Goal: Task Accomplishment & Management: Use online tool/utility

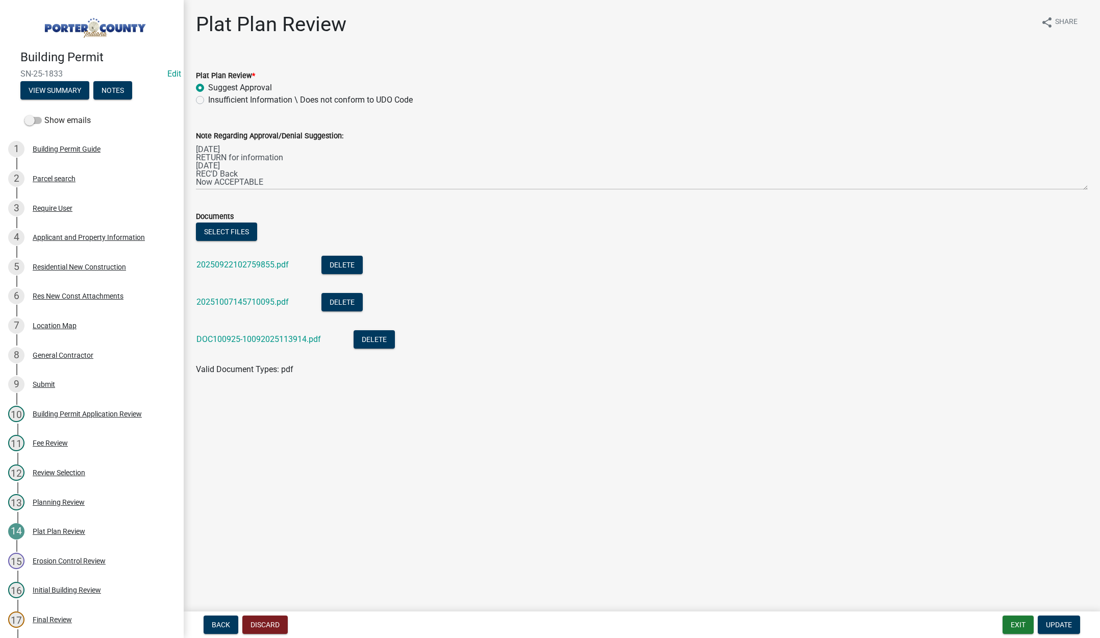
scroll to position [102, 0]
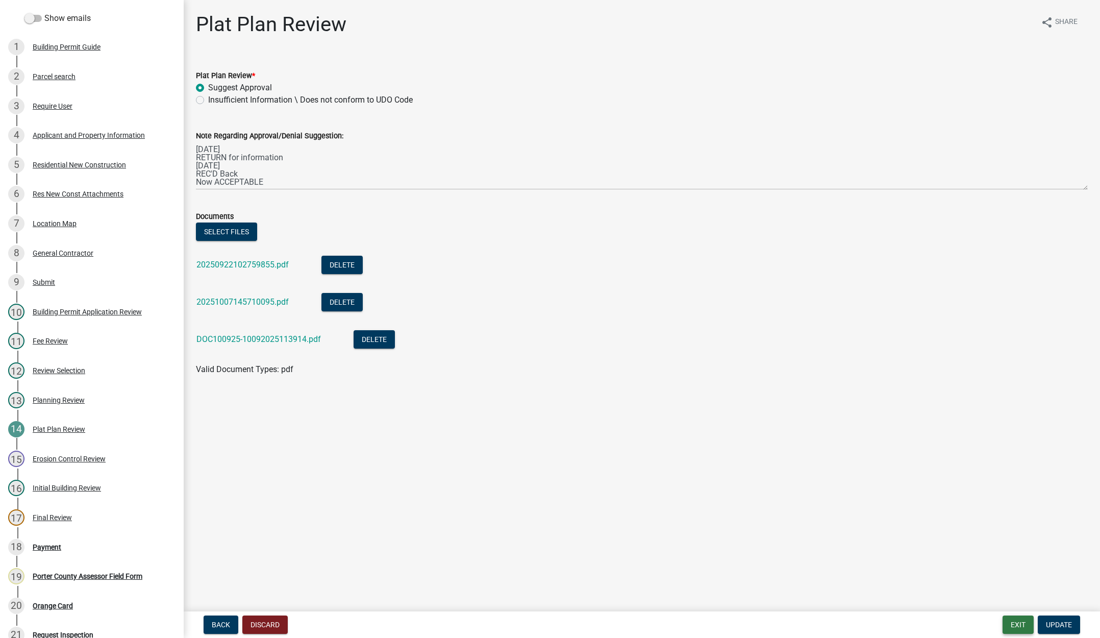
click at [1017, 624] on button "Exit" at bounding box center [1017, 624] width 31 height 18
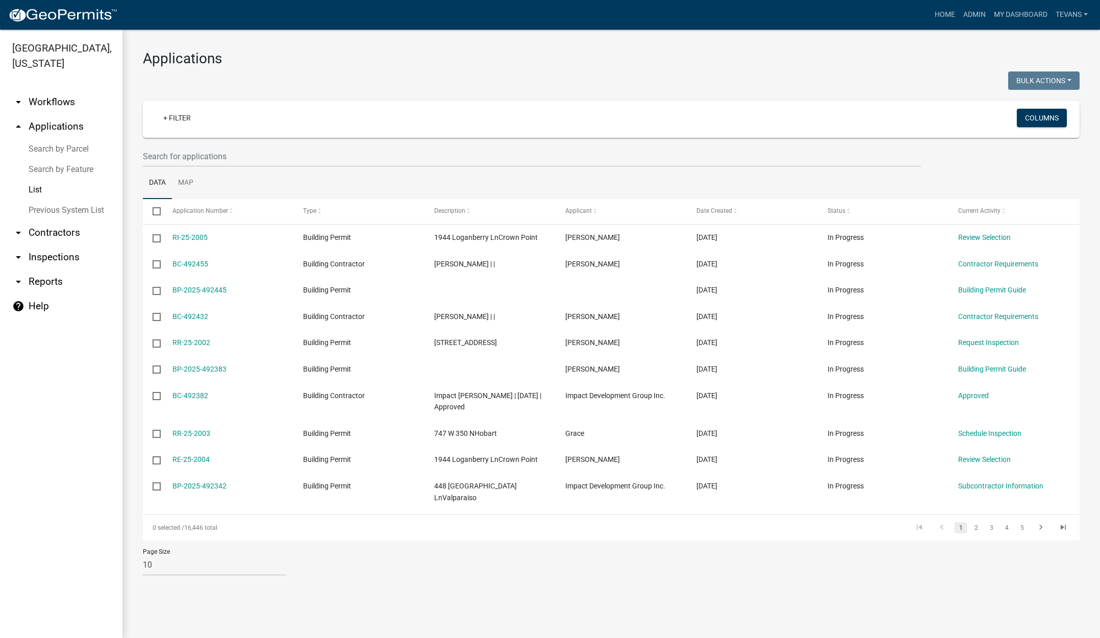
click at [90, 619] on ul "arrow_drop_down Workflows List arrow_drop_up Applications Search by Parcel Sear…" at bounding box center [61, 360] width 122 height 556
click at [82, 139] on link "Search by Parcel" at bounding box center [61, 149] width 122 height 20
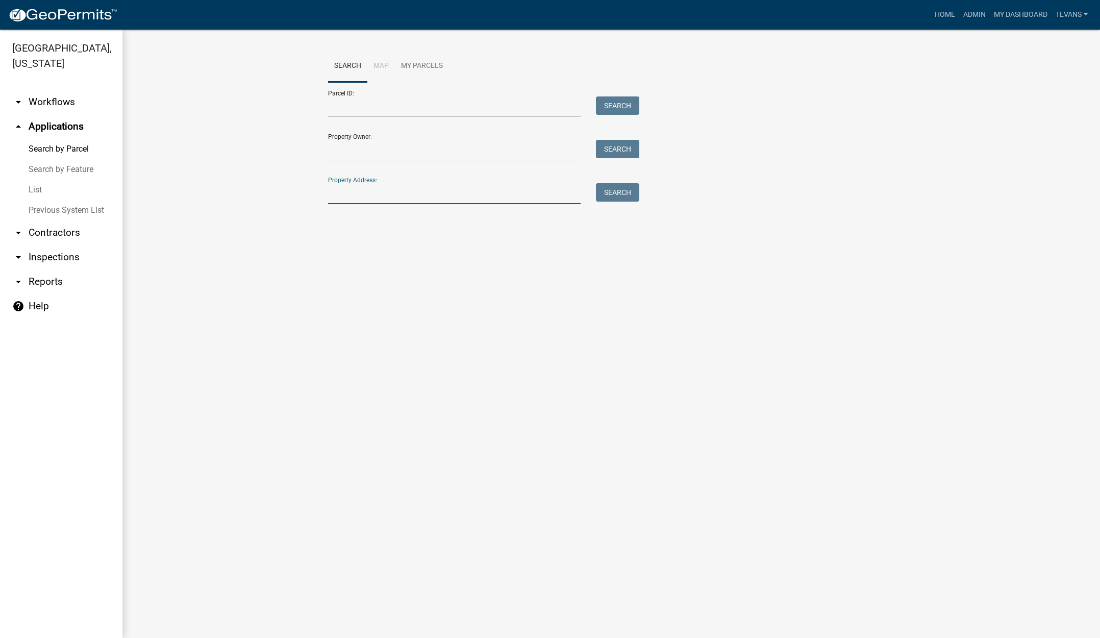
drag, startPoint x: 441, startPoint y: 200, endPoint x: 453, endPoint y: 193, distance: 13.0
click at [442, 200] on input "Property Address:" at bounding box center [454, 193] width 253 height 21
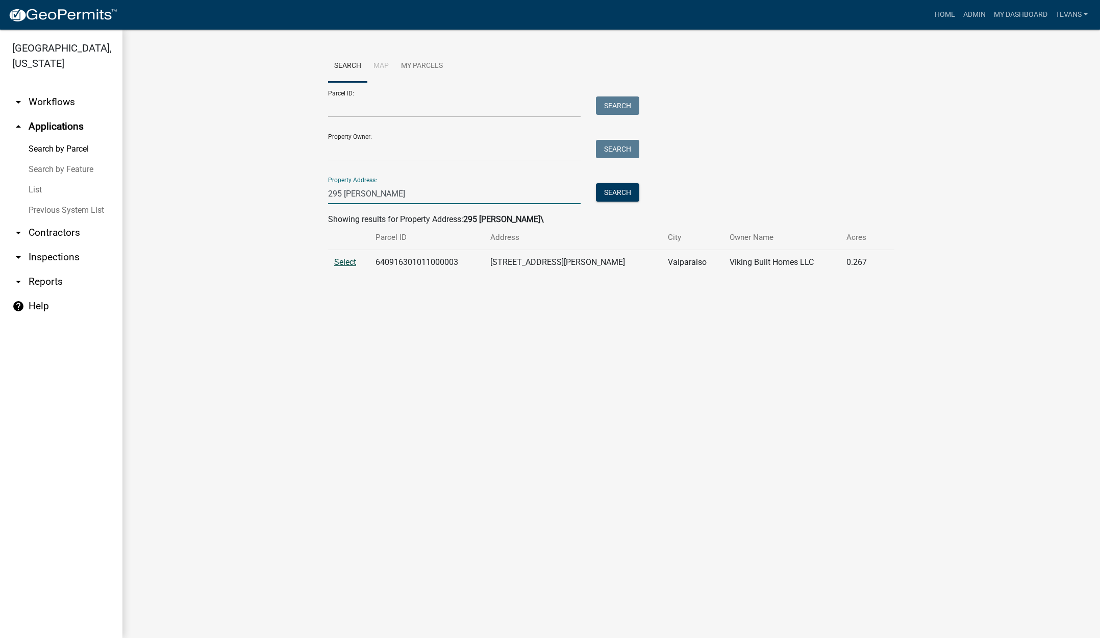
type input "295 holst"
click at [338, 261] on span "Select" at bounding box center [345, 262] width 22 height 10
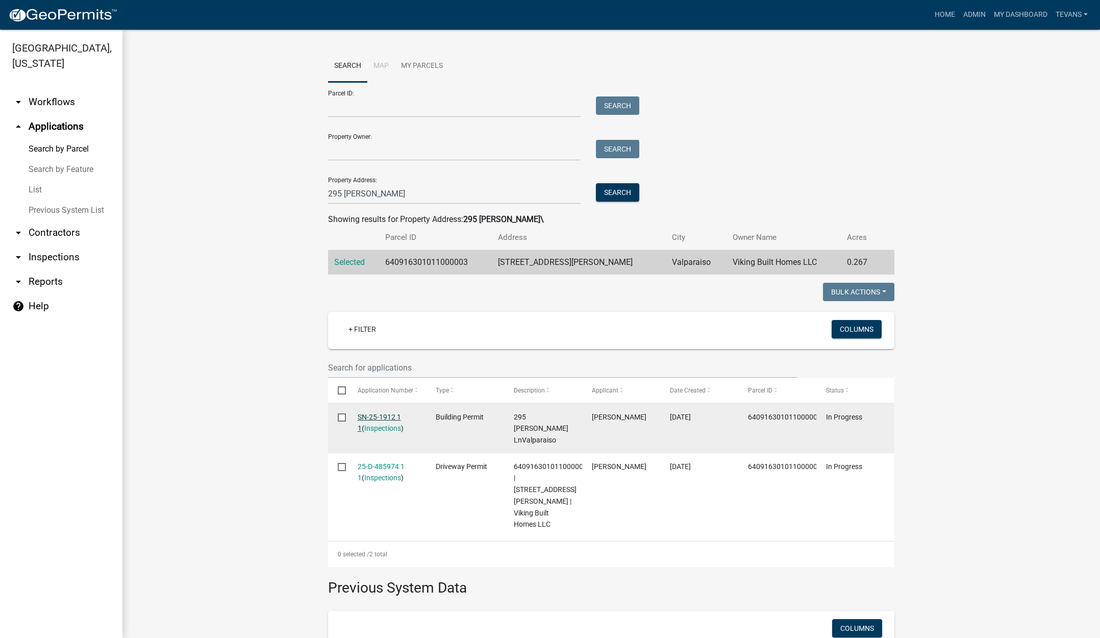
click at [383, 416] on link "SN-25-1912 1 1" at bounding box center [379, 423] width 43 height 20
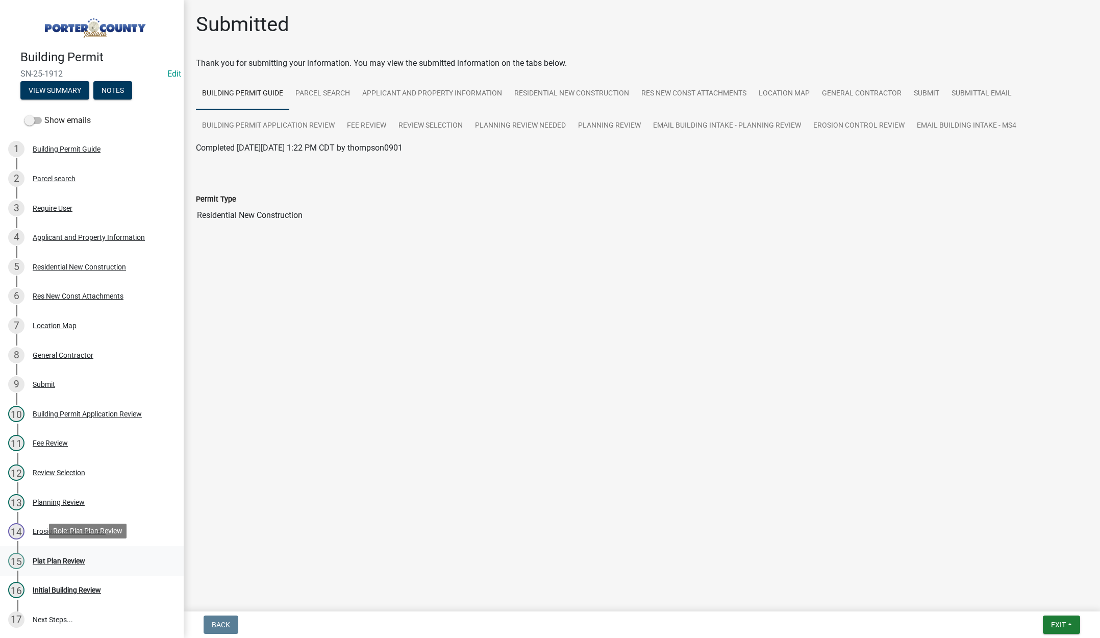
click at [67, 560] on div "Plat Plan Review" at bounding box center [59, 560] width 53 height 7
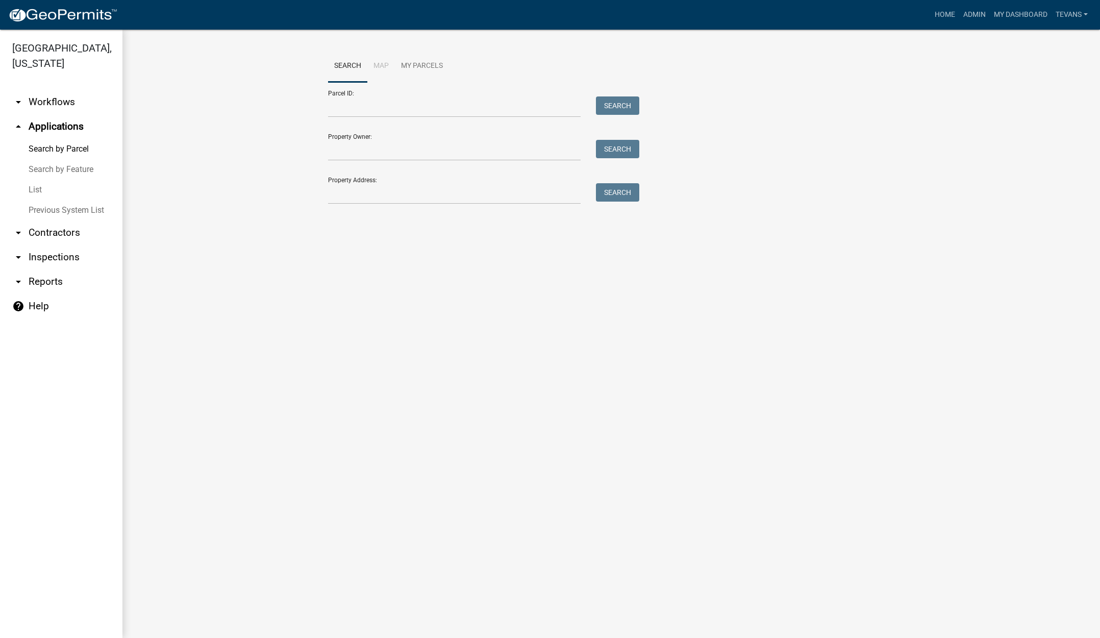
click at [79, 472] on ul "arrow_drop_down Workflows List arrow_drop_up Applications Search by Parcel Sear…" at bounding box center [61, 360] width 122 height 556
click at [379, 199] on input "Property Address:" at bounding box center [454, 193] width 253 height 21
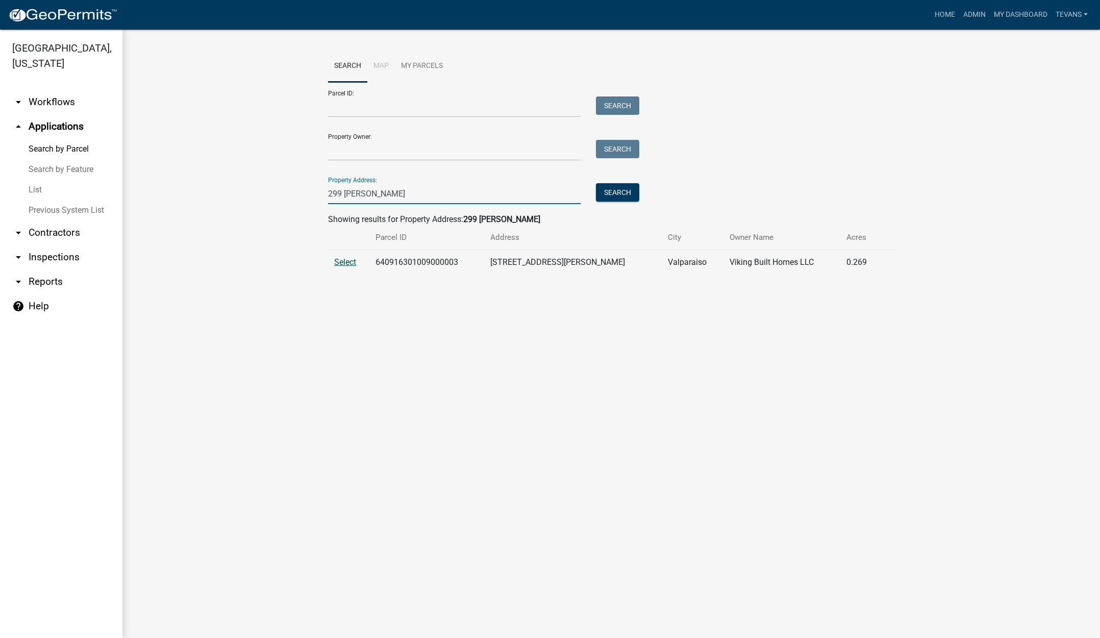
type input "299 holst"
click at [340, 260] on span "Select" at bounding box center [345, 262] width 22 height 10
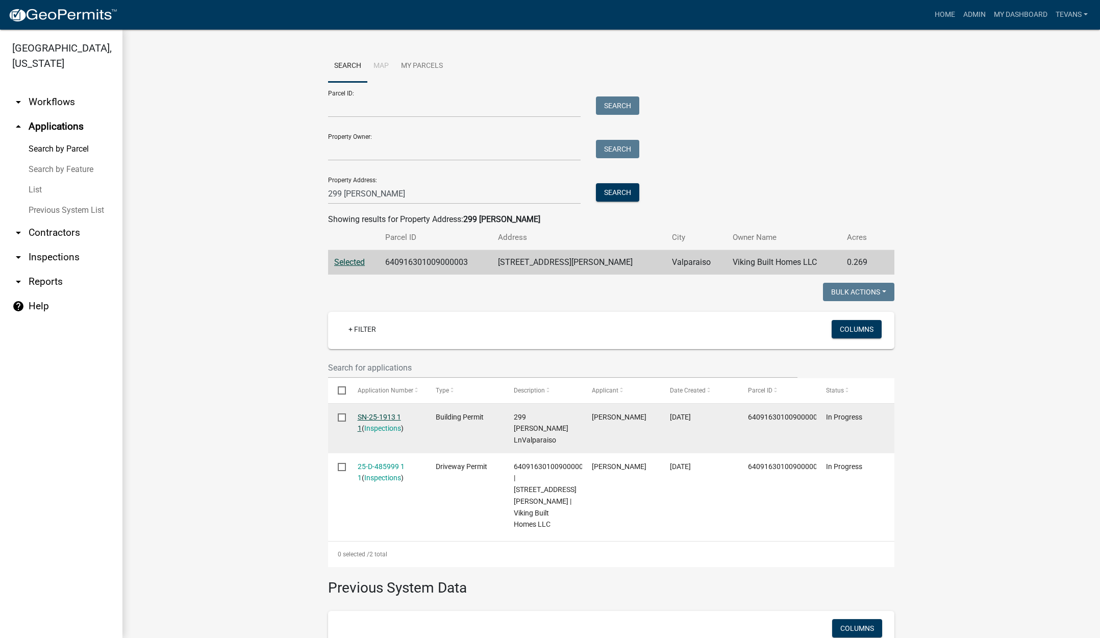
click at [376, 415] on link "SN-25-1913 1 1" at bounding box center [379, 423] width 43 height 20
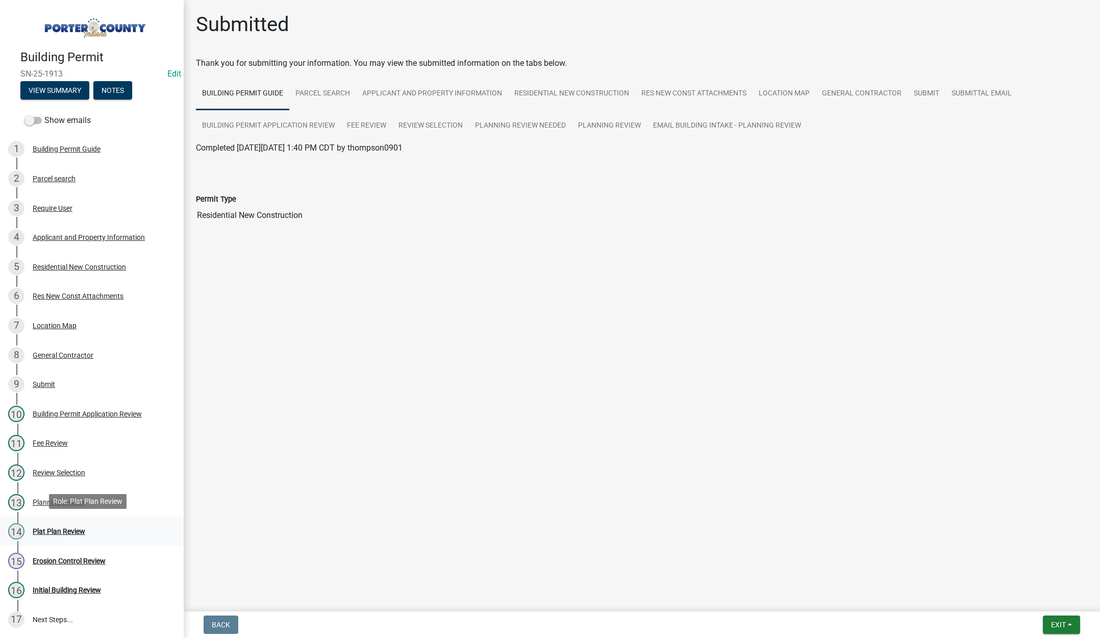
click at [66, 528] on div "Plat Plan Review" at bounding box center [59, 531] width 53 height 7
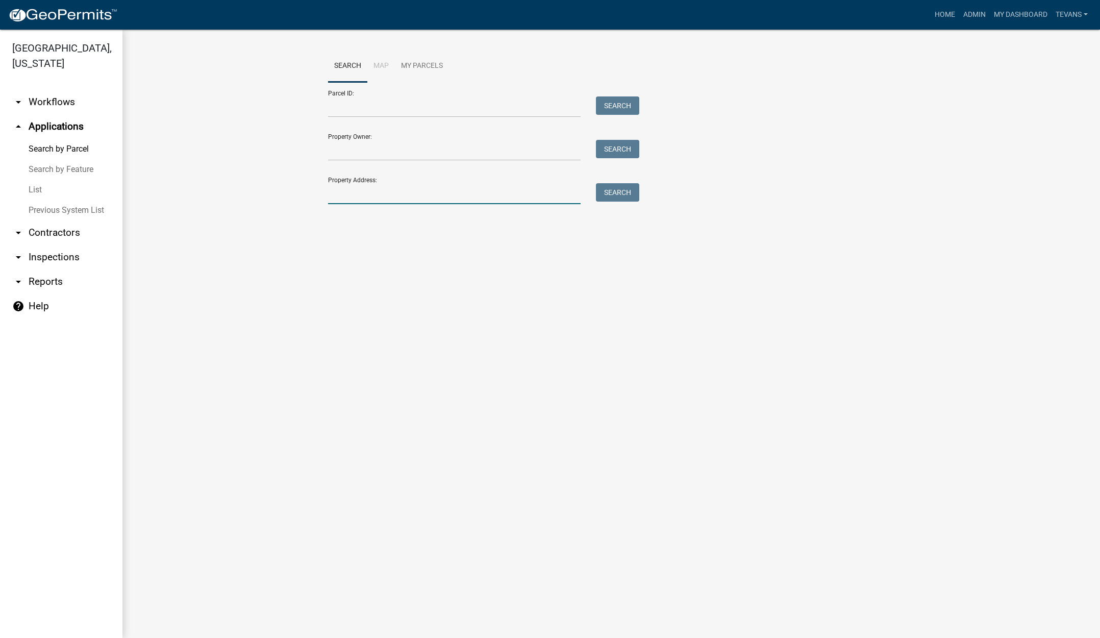
click at [358, 186] on input "Property Address:" at bounding box center [454, 193] width 253 height 21
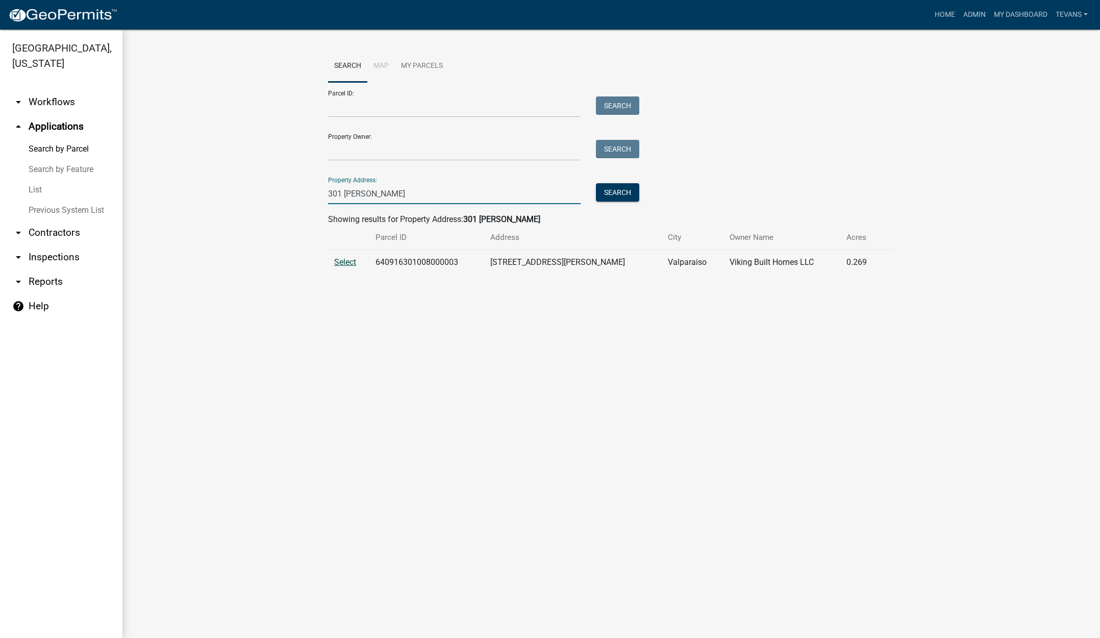
type input "301 holst"
click at [348, 262] on span "Select" at bounding box center [345, 262] width 22 height 10
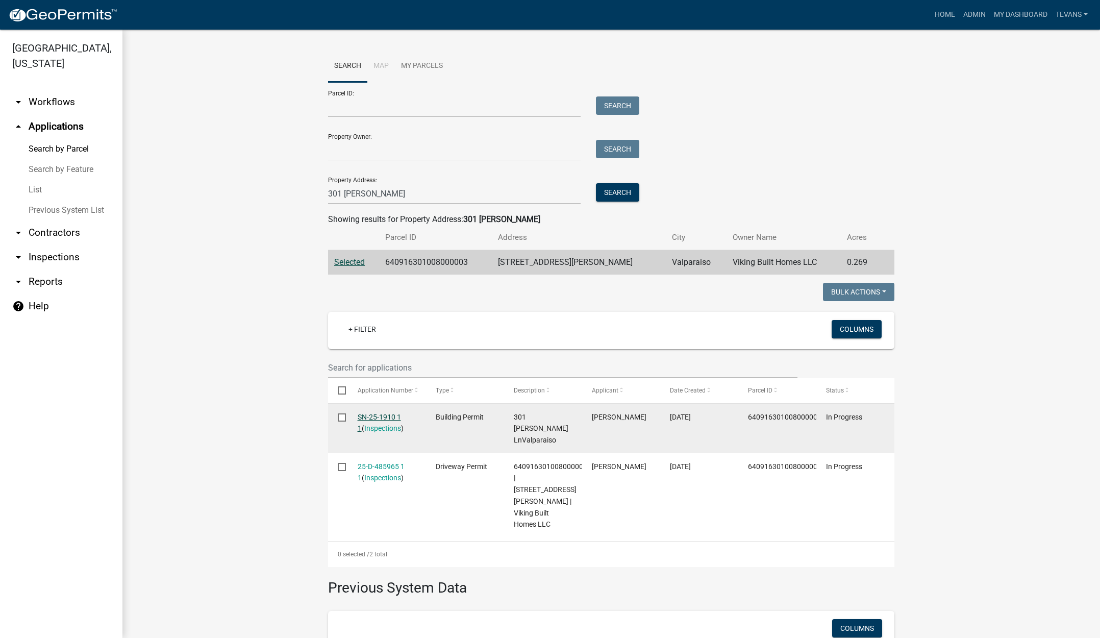
click at [371, 418] on link "SN-25-1910 1 1" at bounding box center [379, 423] width 43 height 20
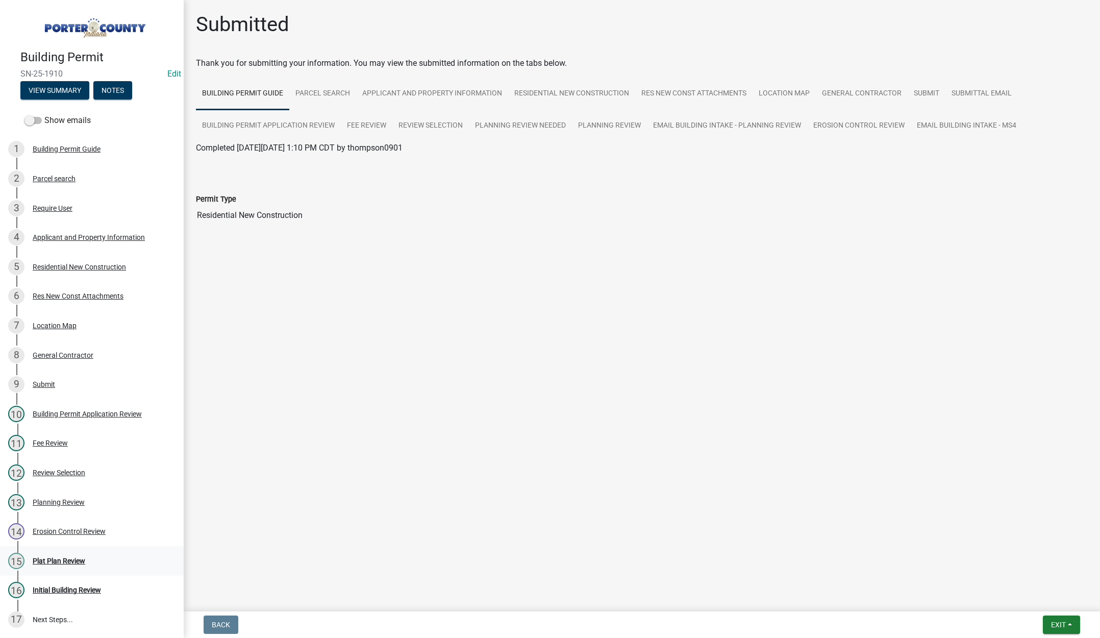
click at [70, 557] on div "Plat Plan Review" at bounding box center [59, 560] width 53 height 7
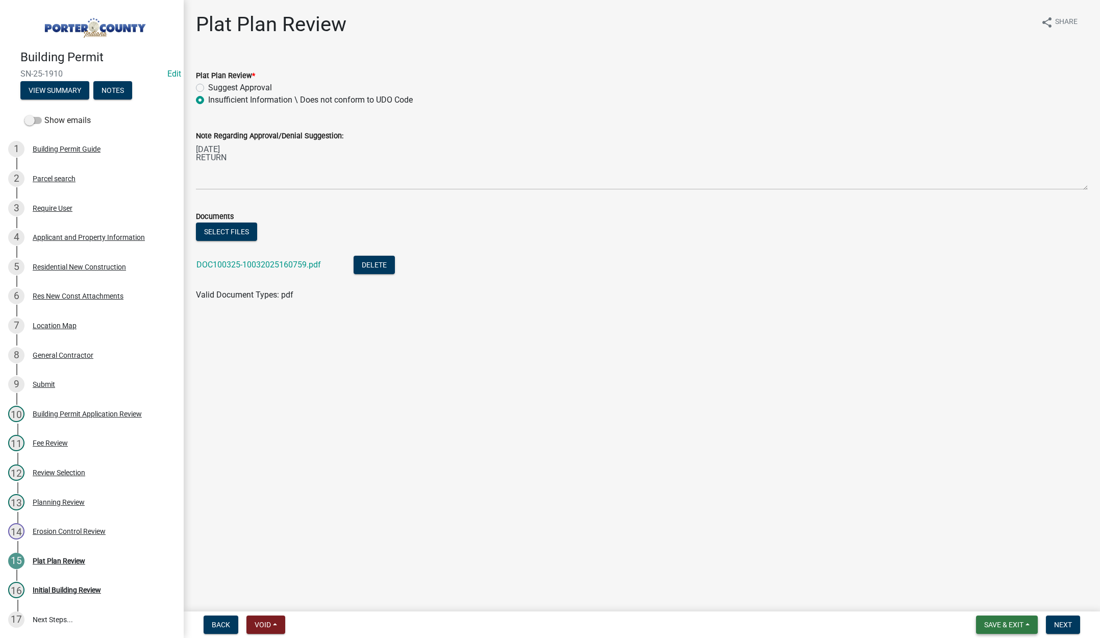
click at [996, 623] on span "Save & Exit" at bounding box center [1003, 624] width 39 height 8
click at [998, 601] on button "Save & Exit" at bounding box center [997, 598] width 82 height 24
